Goal: Task Accomplishment & Management: Use online tool/utility

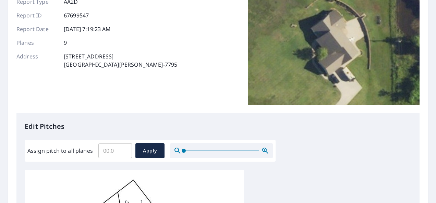
click at [109, 155] on input "Assign pitch to all planes" at bounding box center [115, 150] width 34 height 19
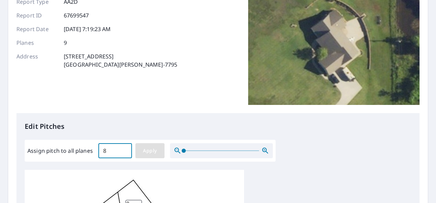
type input "8"
click at [150, 150] on span "Apply" at bounding box center [150, 151] width 18 height 9
type input "8"
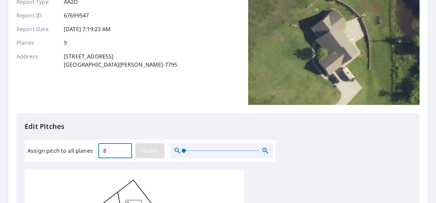
type input "8"
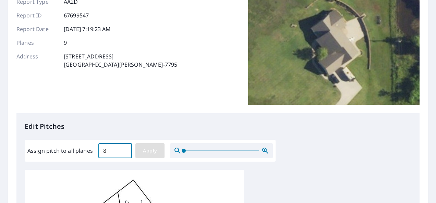
type input "8"
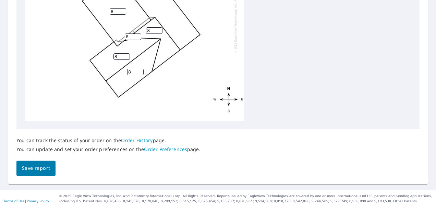
scroll to position [338, 0]
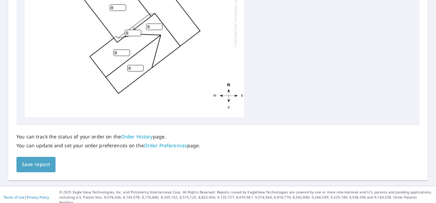
click at [28, 161] on span "Save report" at bounding box center [36, 165] width 28 height 9
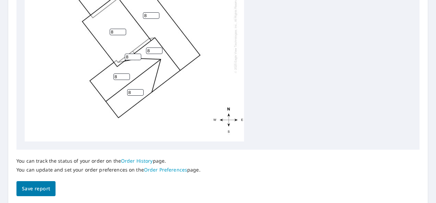
scroll to position [363, 0]
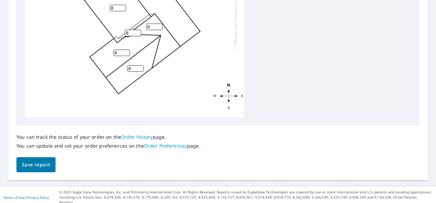
click at [42, 172] on button "Save report" at bounding box center [35, 165] width 39 height 15
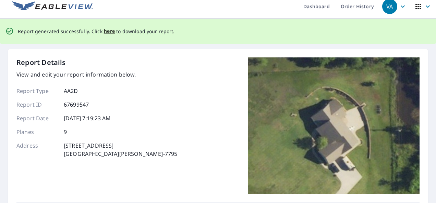
scroll to position [0, 0]
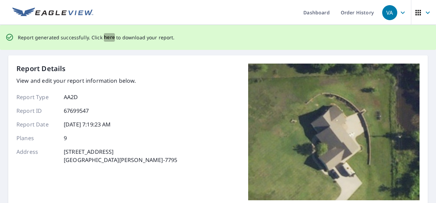
click at [107, 37] on span "here" at bounding box center [109, 37] width 11 height 9
